Goal: Task Accomplishment & Management: Complete application form

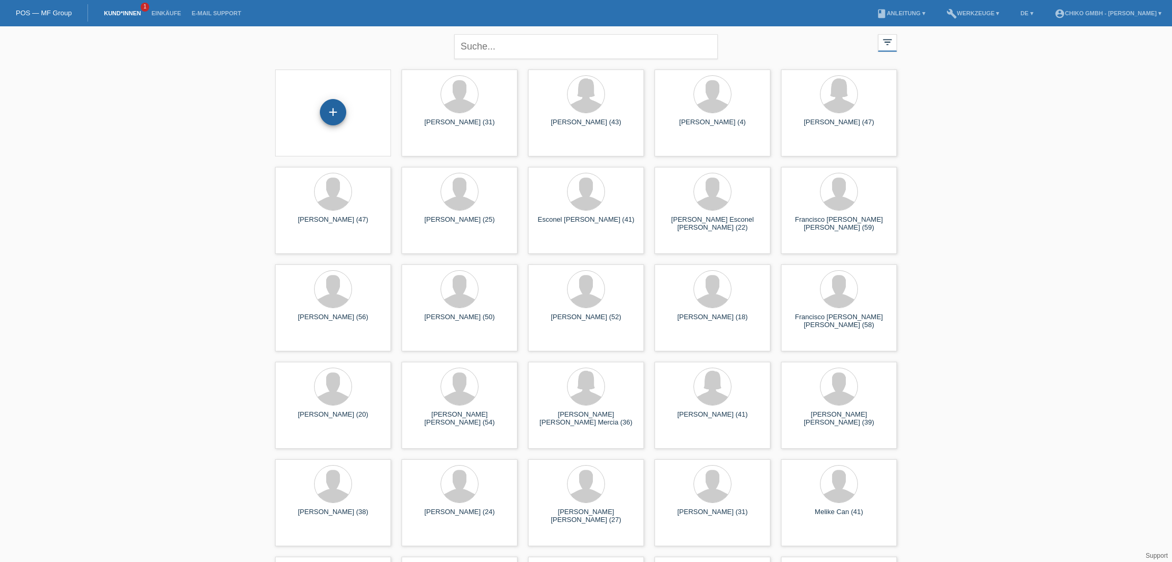
click at [341, 110] on div "+" at bounding box center [333, 112] width 26 height 26
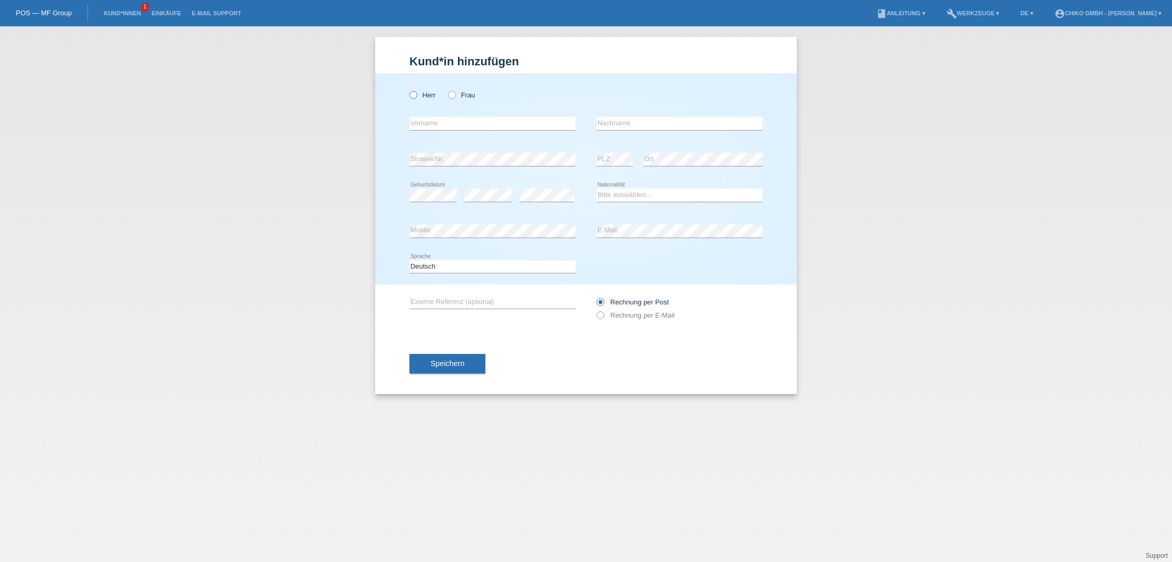
click at [422, 94] on label "Herr" at bounding box center [422, 95] width 26 height 8
click at [416, 94] on input "Herr" at bounding box center [412, 94] width 7 height 7
radio input "true"
type input "[PERSON_NAME]"
type input "Kalt"
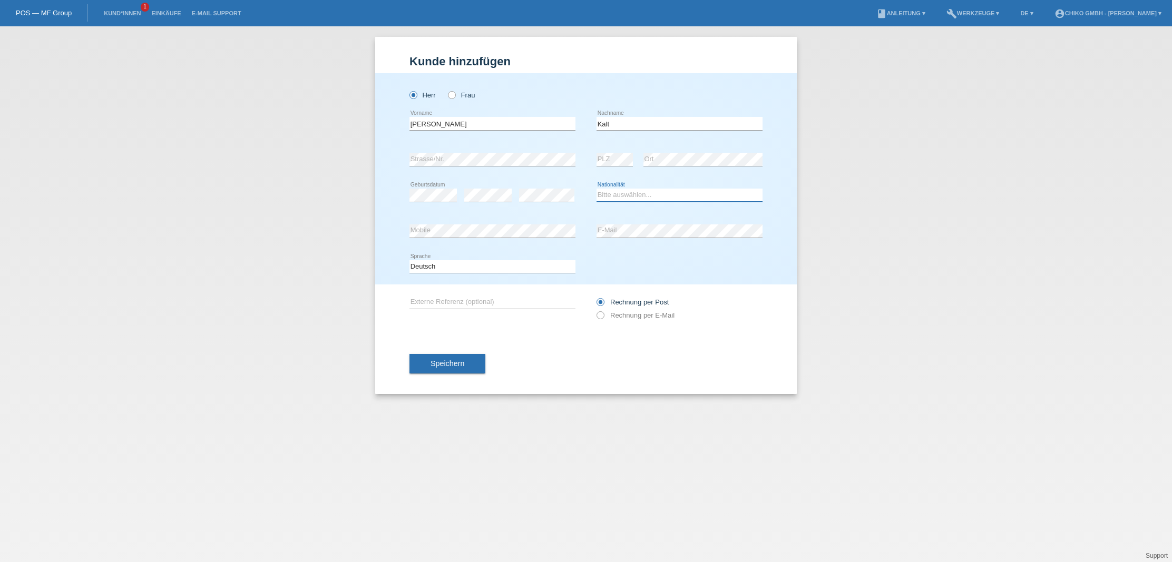
select select "CH"
click at [619, 257] on div "Deutsch Français Italiano English error Sprache" at bounding box center [585, 267] width 353 height 36
click at [449, 370] on button "Speichern" at bounding box center [447, 364] width 76 height 20
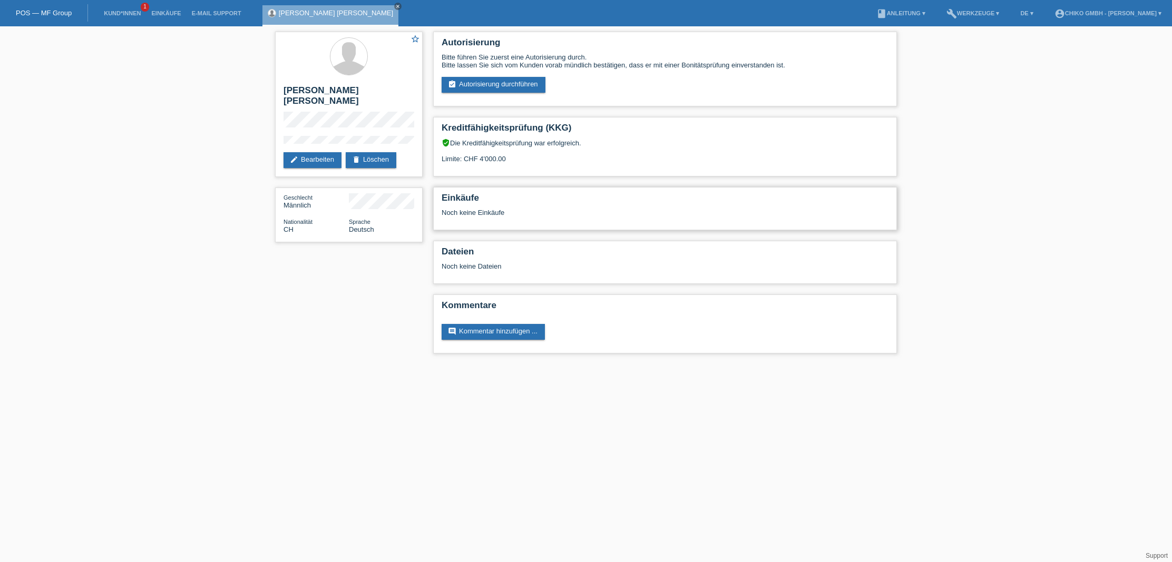
scroll to position [1, 0]
click at [484, 211] on div "Noch keine Einkäufe" at bounding box center [664, 217] width 447 height 16
click at [513, 84] on link "assignment_turned_in Autorisierung durchführen" at bounding box center [493, 85] width 104 height 16
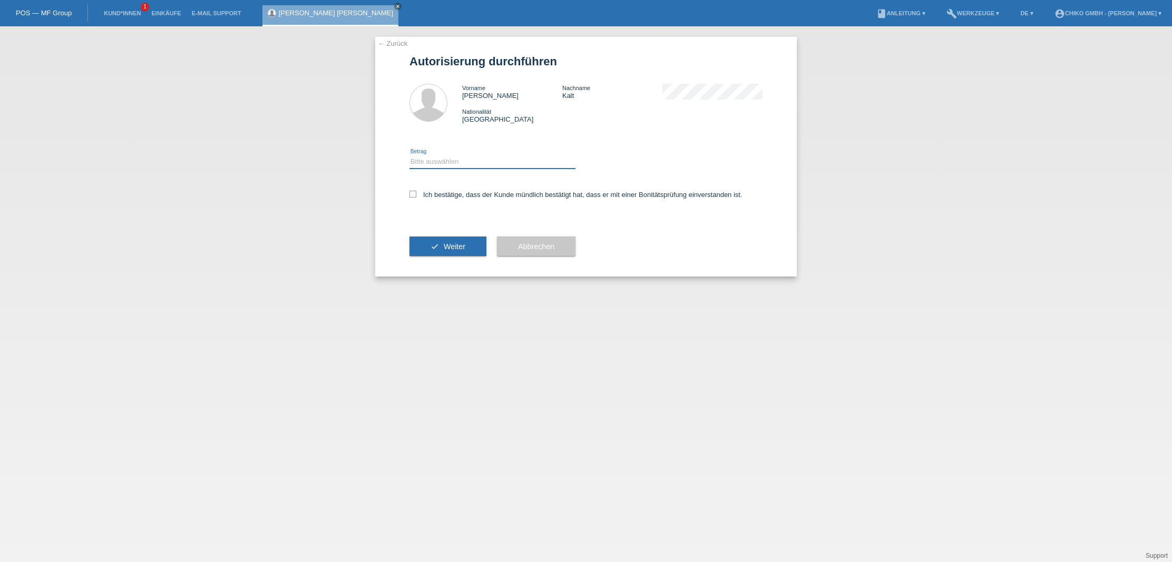
select select "2"
click at [412, 195] on icon at bounding box center [412, 194] width 7 height 7
click at [412, 195] on input "Ich bestätige, dass der Kunde mündlich bestätigt hat, dass er mit einer Bonität…" at bounding box center [412, 194] width 7 height 7
checkbox input "true"
click at [451, 250] on span "Weiter" at bounding box center [455, 246] width 22 height 8
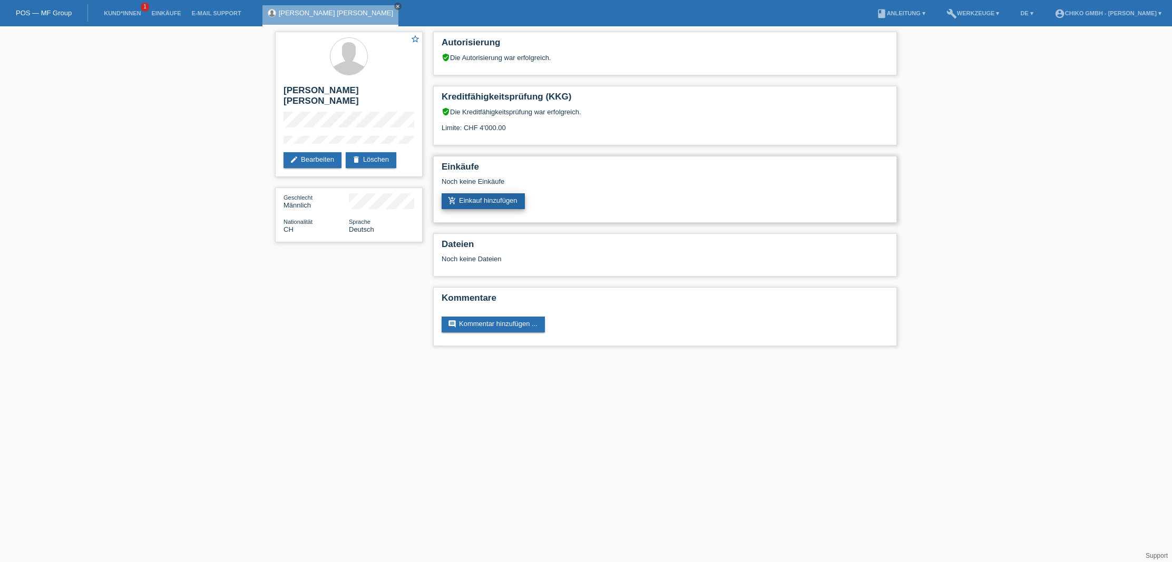
click at [487, 204] on link "add_shopping_cart Einkauf hinzufügen" at bounding box center [482, 201] width 83 height 16
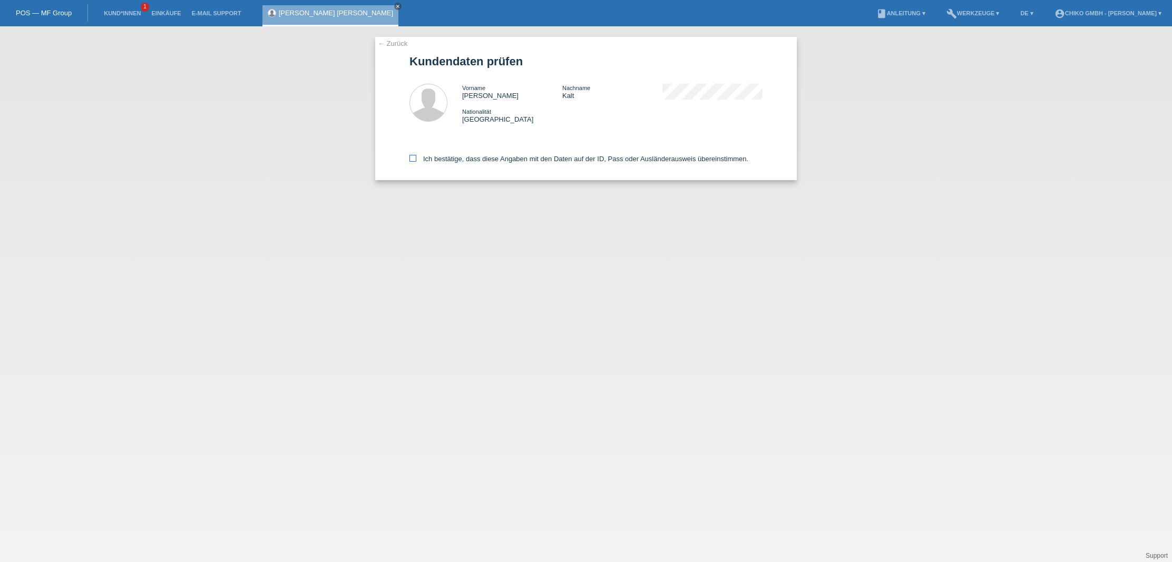
drag, startPoint x: 419, startPoint y: 158, endPoint x: 430, endPoint y: 158, distance: 10.5
click at [419, 158] on label "Ich bestätige, dass diese Angaben mit den Daten auf der ID, Pass oder Ausländer…" at bounding box center [578, 159] width 339 height 8
click at [416, 158] on input "Ich bestätige, dass diese Angaben mit den Daten auf der ID, Pass oder Ausländer…" at bounding box center [412, 158] width 7 height 7
checkbox input "true"
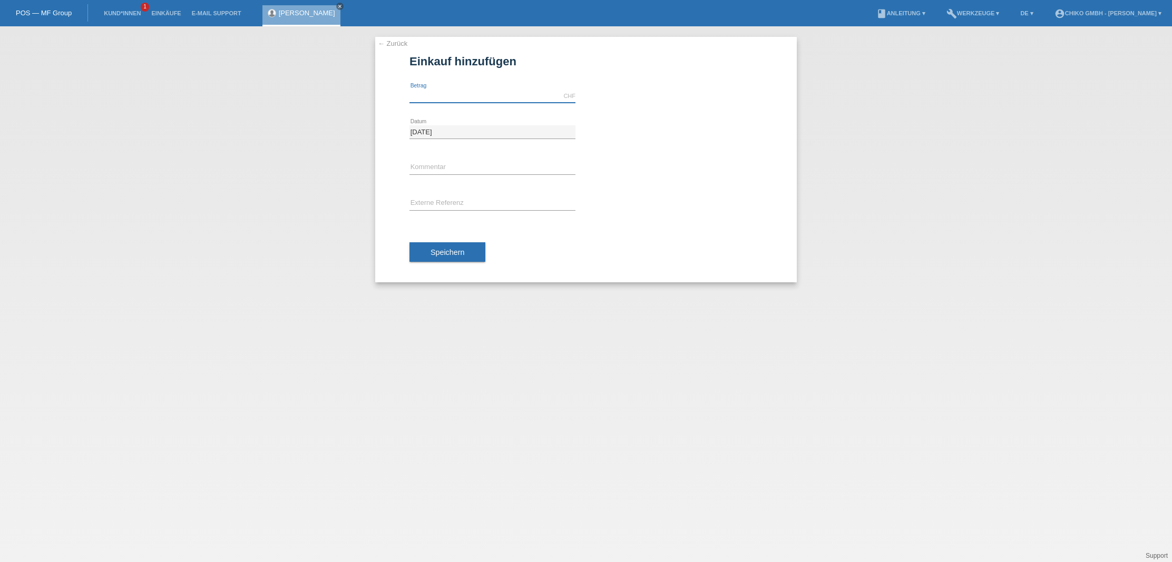
click at [432, 94] on input "text" at bounding box center [492, 96] width 166 height 13
drag, startPoint x: 581, startPoint y: 262, endPoint x: 534, endPoint y: 253, distance: 47.1
click at [580, 262] on div "Speichern" at bounding box center [585, 252] width 353 height 61
click at [463, 251] on span "Speichern" at bounding box center [447, 252] width 34 height 8
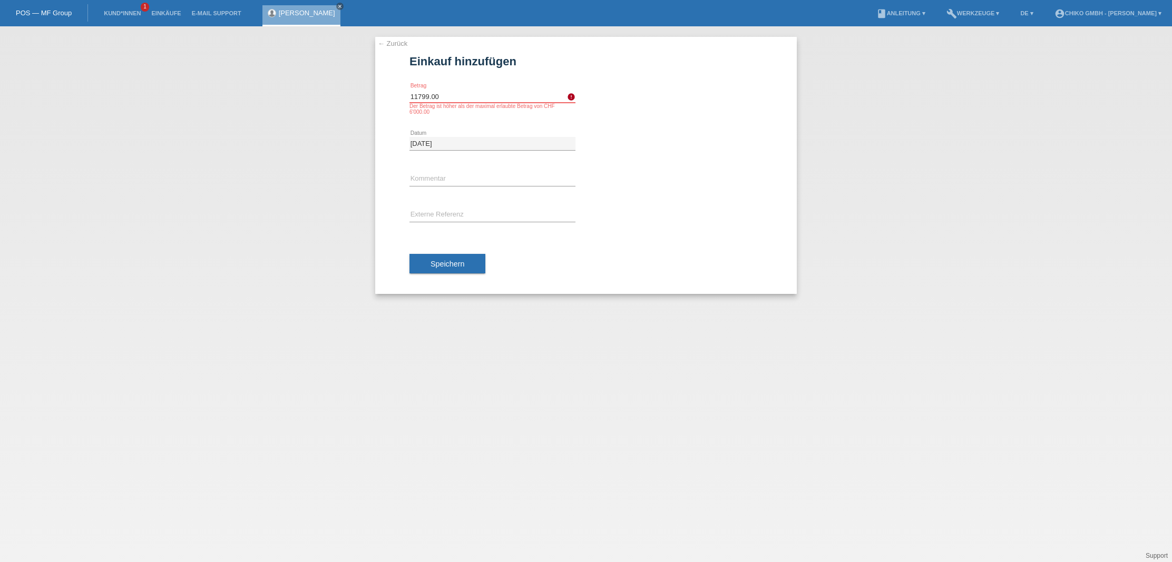
click at [418, 96] on input "11799.00" at bounding box center [492, 96] width 166 height 13
type input "1799.00"
drag, startPoint x: 656, startPoint y: 229, endPoint x: 641, endPoint y: 229, distance: 15.3
click at [654, 229] on div "error Externe Referenz" at bounding box center [585, 216] width 353 height 36
click at [472, 273] on button "Speichern" at bounding box center [447, 264] width 76 height 20
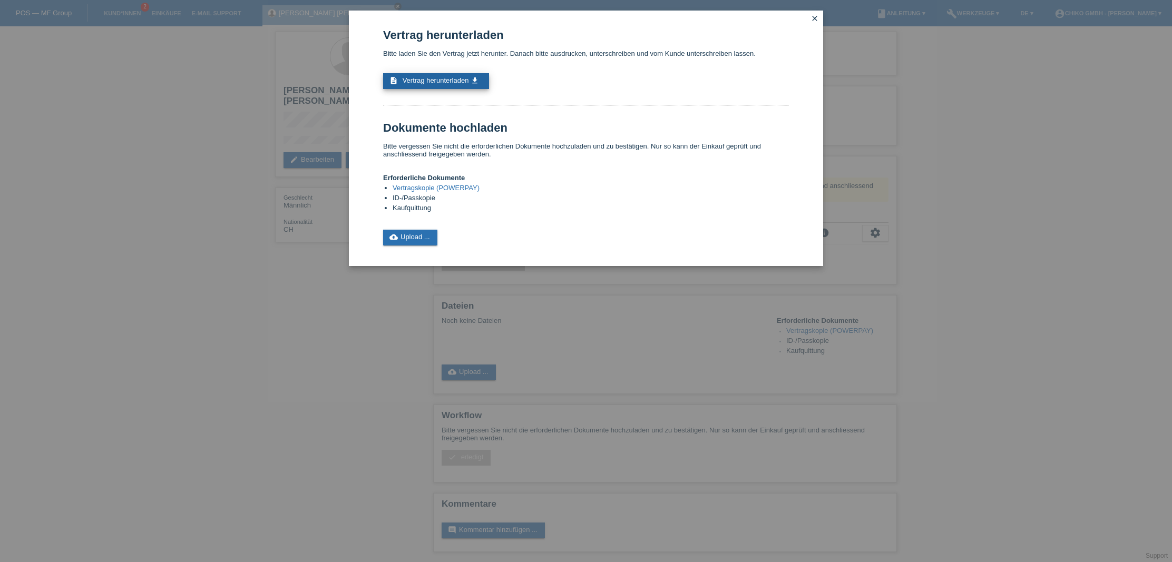
click at [451, 80] on span "Vertrag herunterladen" at bounding box center [435, 80] width 66 height 8
